Goal: Task Accomplishment & Management: Use online tool/utility

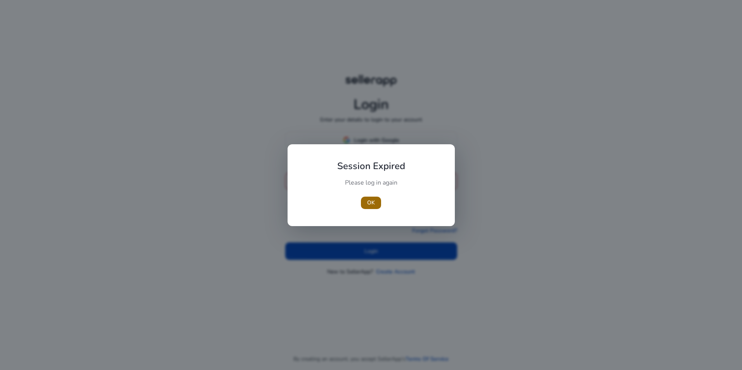
type input "**********"
click at [367, 205] on button "OK" at bounding box center [371, 203] width 20 height 12
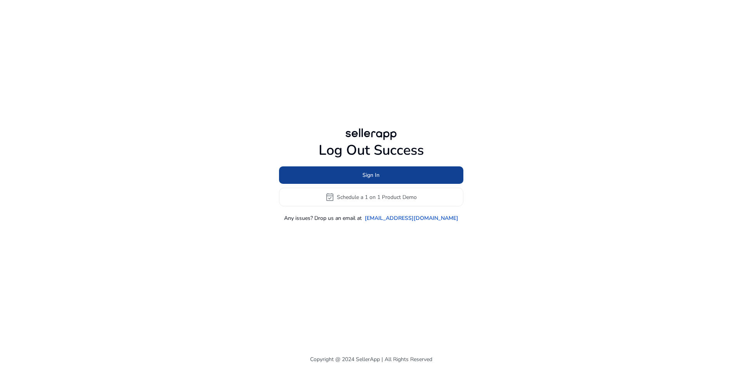
click at [372, 175] on span "Sign In" at bounding box center [370, 175] width 17 height 8
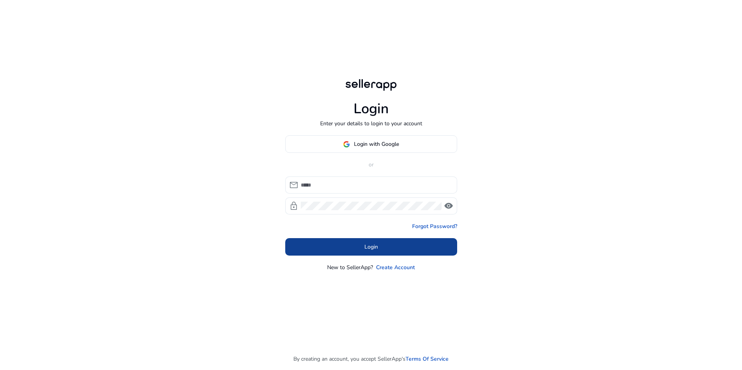
type input "**********"
click at [374, 248] on span "Login" at bounding box center [371, 247] width 14 height 8
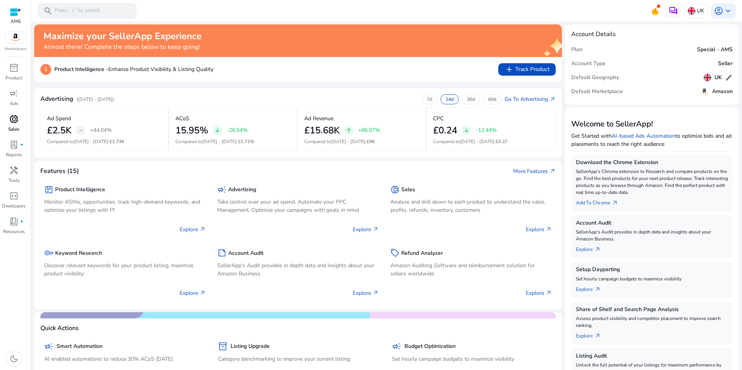
click at [20, 121] on div "donut_small" at bounding box center [14, 119] width 22 height 12
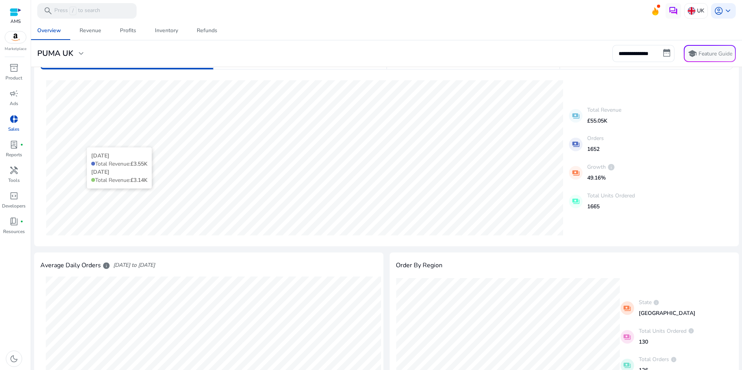
scroll to position [39, 0]
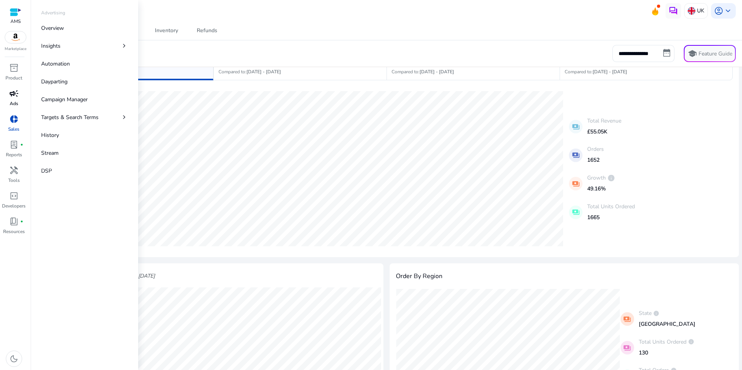
click at [6, 99] on link "campaign Ads" at bounding box center [14, 100] width 28 height 26
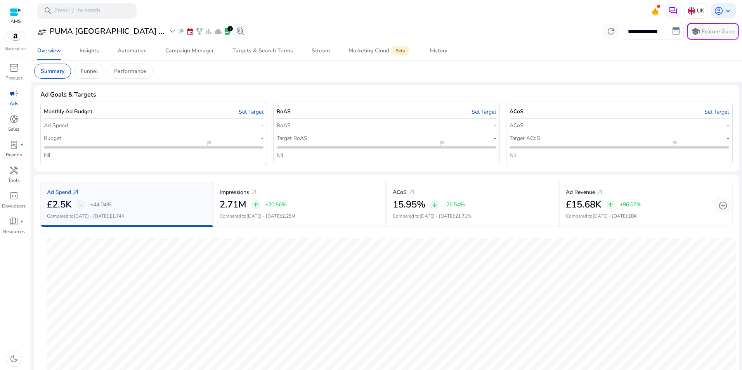
click at [13, 95] on span "campaign" at bounding box center [13, 93] width 9 height 9
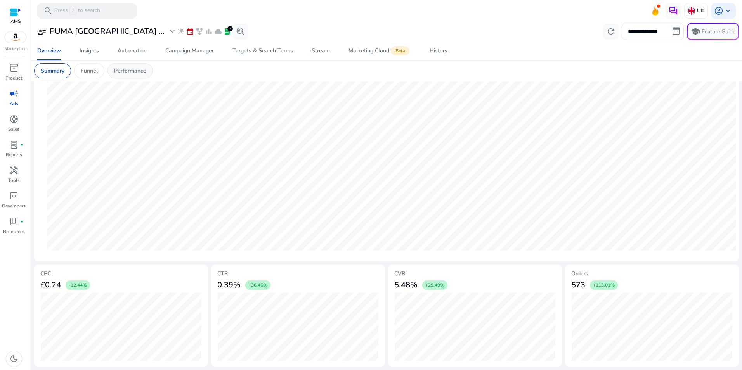
click at [128, 72] on p "Performance" at bounding box center [130, 71] width 32 height 8
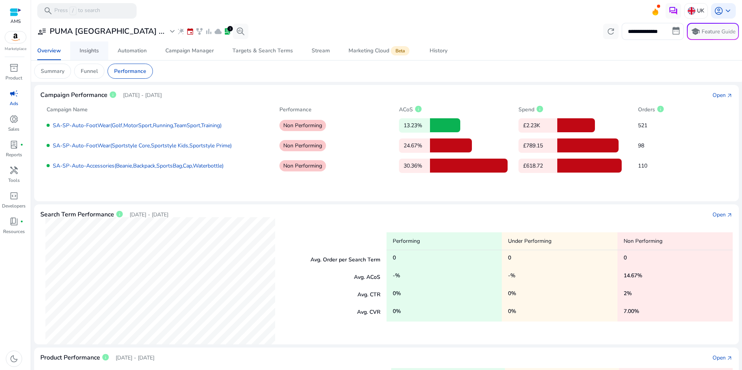
click at [99, 52] on div "Insights" at bounding box center [89, 50] width 19 height 5
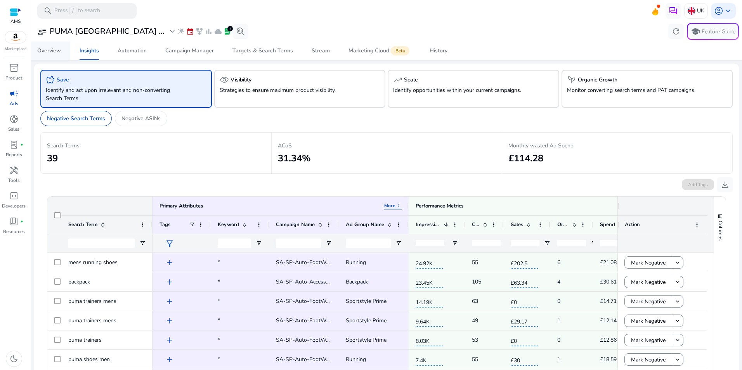
click at [57, 51] on div "Overview" at bounding box center [49, 50] width 24 height 5
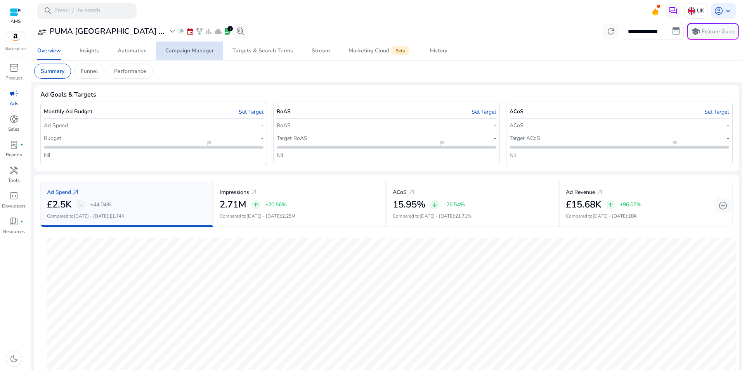
click at [200, 54] on div "Campaign Manager" at bounding box center [189, 50] width 49 height 5
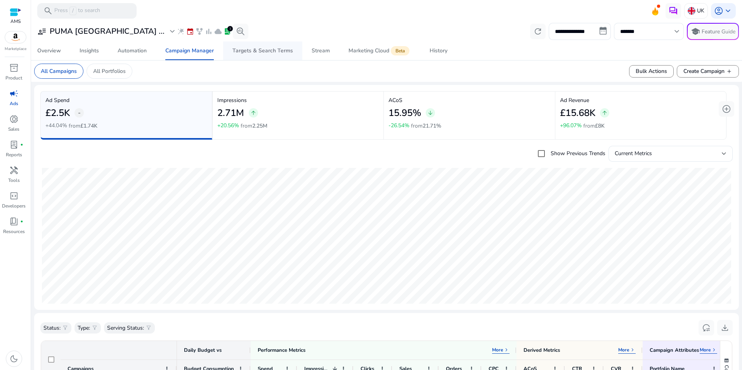
click at [268, 52] on div "Targets & Search Terms" at bounding box center [262, 50] width 61 height 5
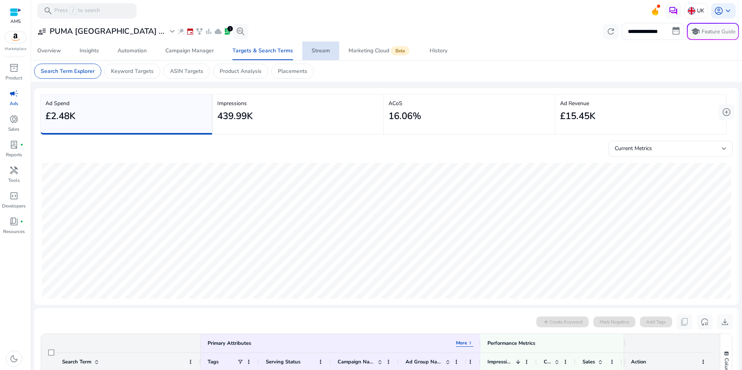
click at [312, 50] on div "Stream" at bounding box center [321, 50] width 18 height 5
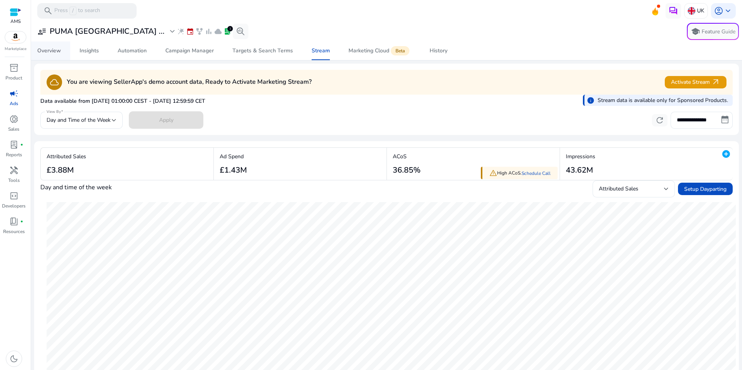
click at [50, 54] on div "Overview" at bounding box center [49, 50] width 24 height 5
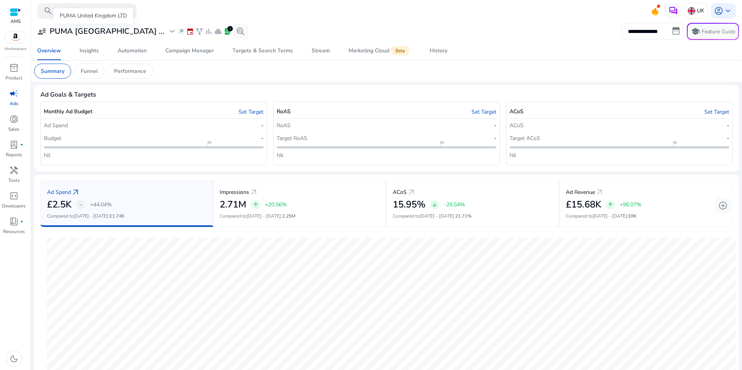
click at [99, 10] on div "PUMA United Kingdom LTD" at bounding box center [94, 16] width 80 height 16
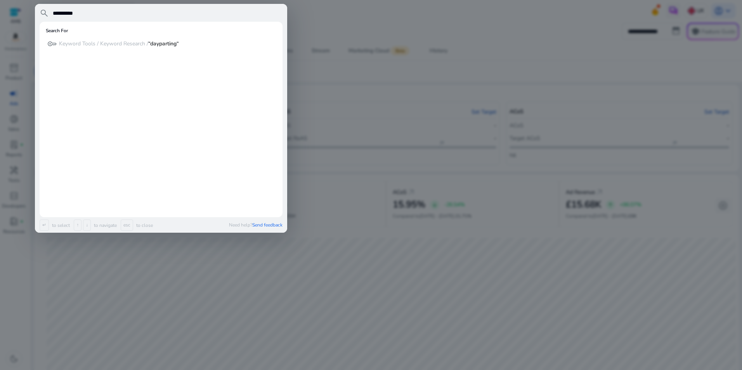
type input "**********"
click at [372, 81] on div at bounding box center [371, 185] width 742 height 370
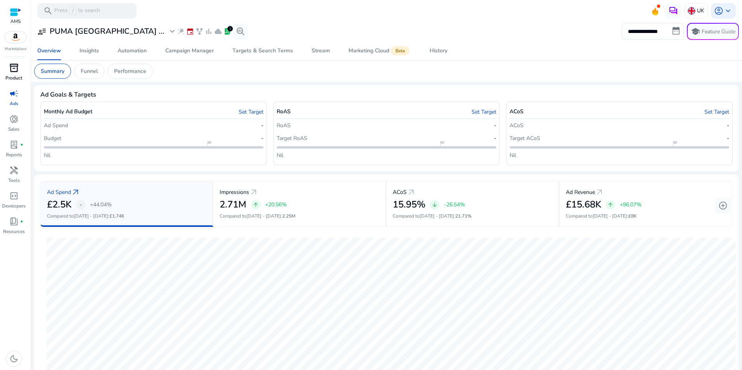
click at [21, 72] on div "inventory_2" at bounding box center [14, 68] width 22 height 12
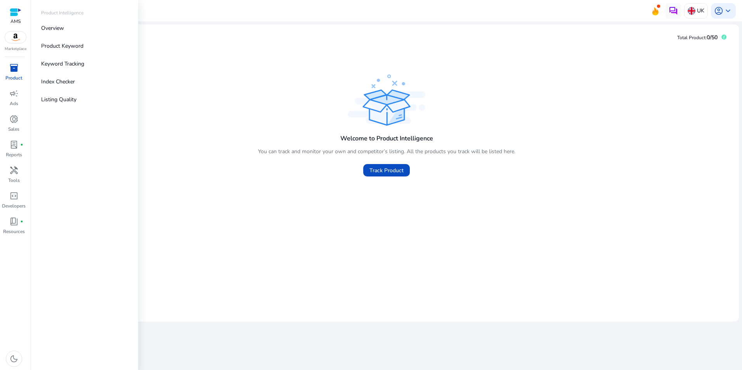
click at [15, 36] on img at bounding box center [15, 37] width 21 height 12
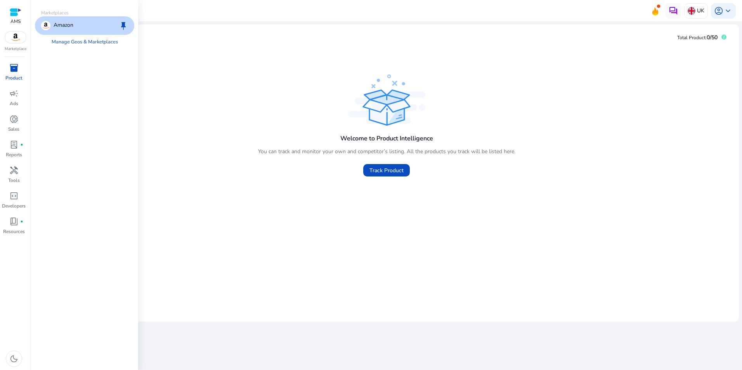
click at [69, 23] on p "Amazon" at bounding box center [64, 25] width 20 height 9
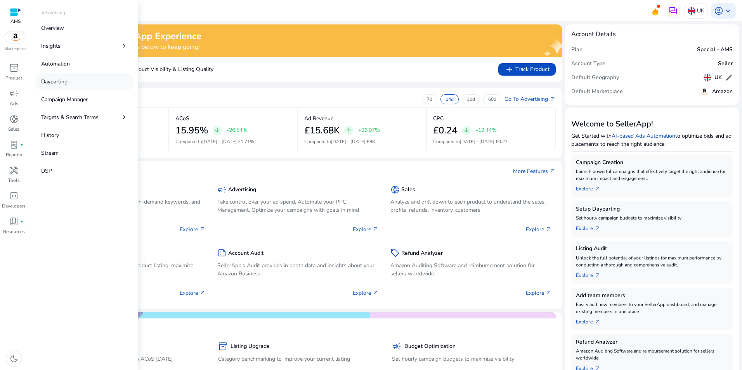
click at [99, 81] on link "Dayparting" at bounding box center [84, 81] width 99 height 17
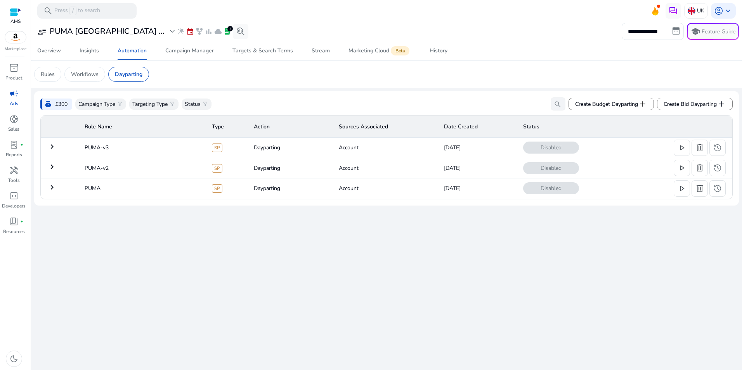
click at [52, 146] on mat-icon "keyboard_arrow_right" at bounding box center [51, 146] width 9 height 9
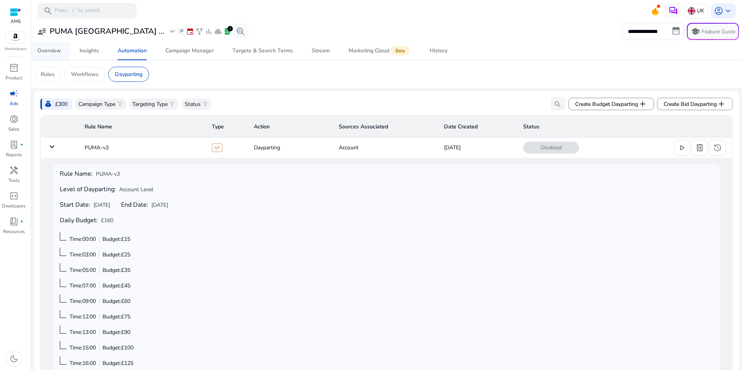
click at [53, 48] on div "Overview" at bounding box center [49, 50] width 24 height 5
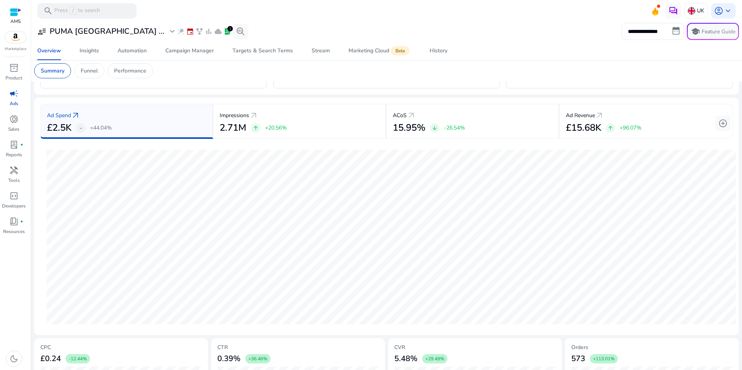
scroll to position [78, 0]
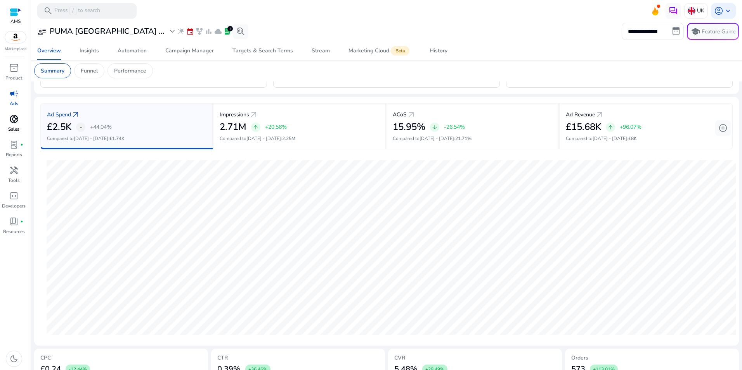
click at [9, 114] on div "donut_small" at bounding box center [14, 119] width 22 height 12
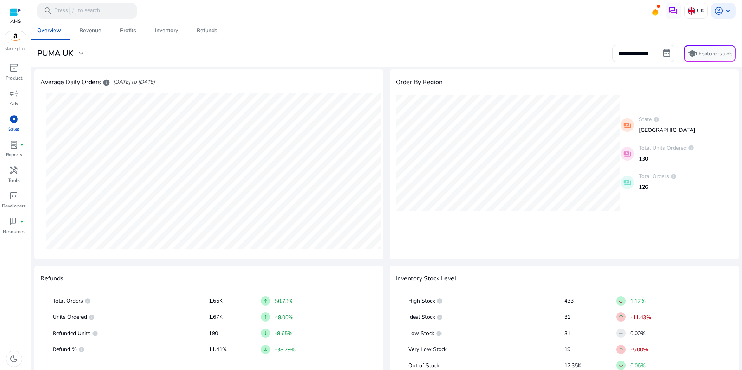
scroll to position [194, 0]
